Goal: Obtain resource: Obtain resource

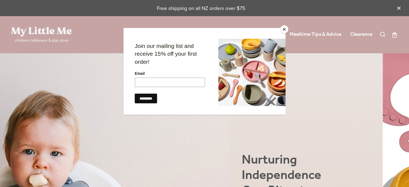
click at [283, 27] on button "Close" at bounding box center [284, 29] width 8 height 8
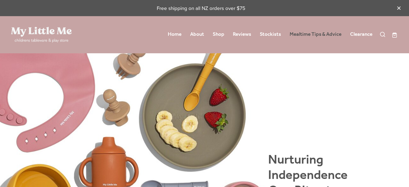
click at [328, 33] on link "Mealtime Tips & Advice" at bounding box center [315, 35] width 52 height 10
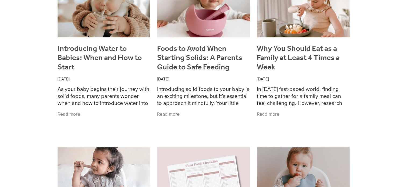
scroll to position [188, 0]
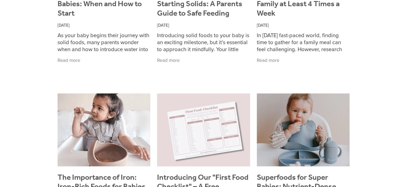
click at [221, 123] on img at bounding box center [203, 129] width 93 height 73
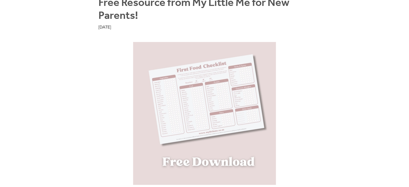
scroll to position [161, 0]
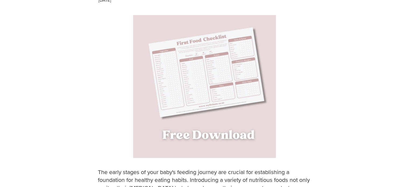
click at [208, 87] on img at bounding box center [204, 86] width 143 height 143
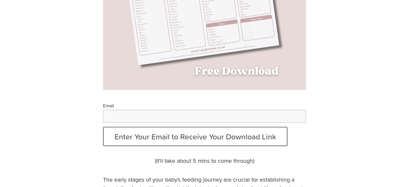
scroll to position [188, 0]
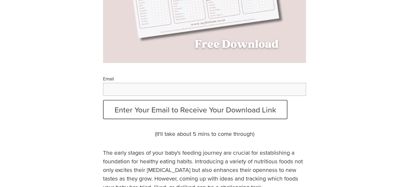
click at [169, 88] on input "Email" at bounding box center [204, 89] width 203 height 13
type input "**********"
click at [58, 123] on div "**********" at bounding box center [204, 143] width 314 height 532
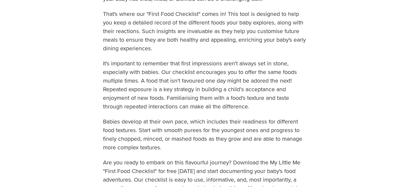
scroll to position [269, 0]
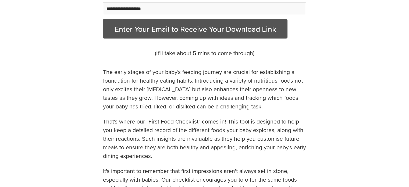
click at [158, 33] on button "Enter Your Email to Receive Your Download Link" at bounding box center [195, 28] width 185 height 19
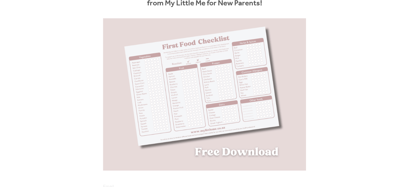
scroll to position [54, 0]
